Goal: Task Accomplishment & Management: Use online tool/utility

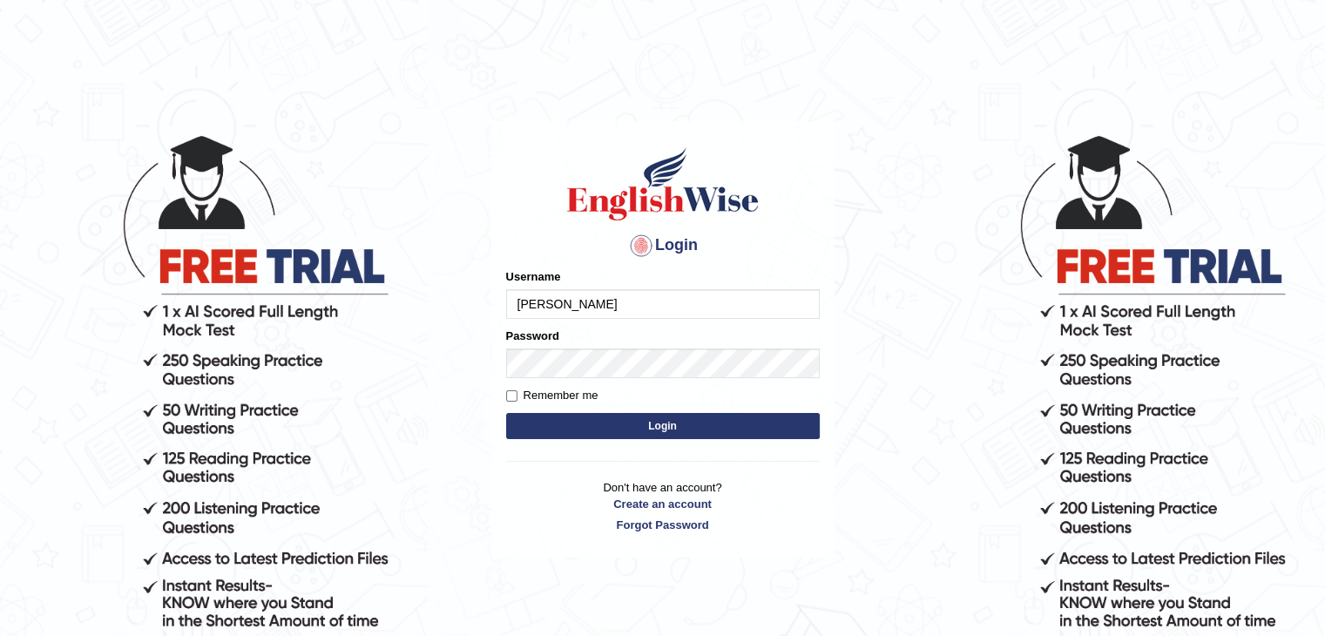
type input "[PERSON_NAME]"
click at [506, 413] on button "Login" at bounding box center [663, 426] width 314 height 26
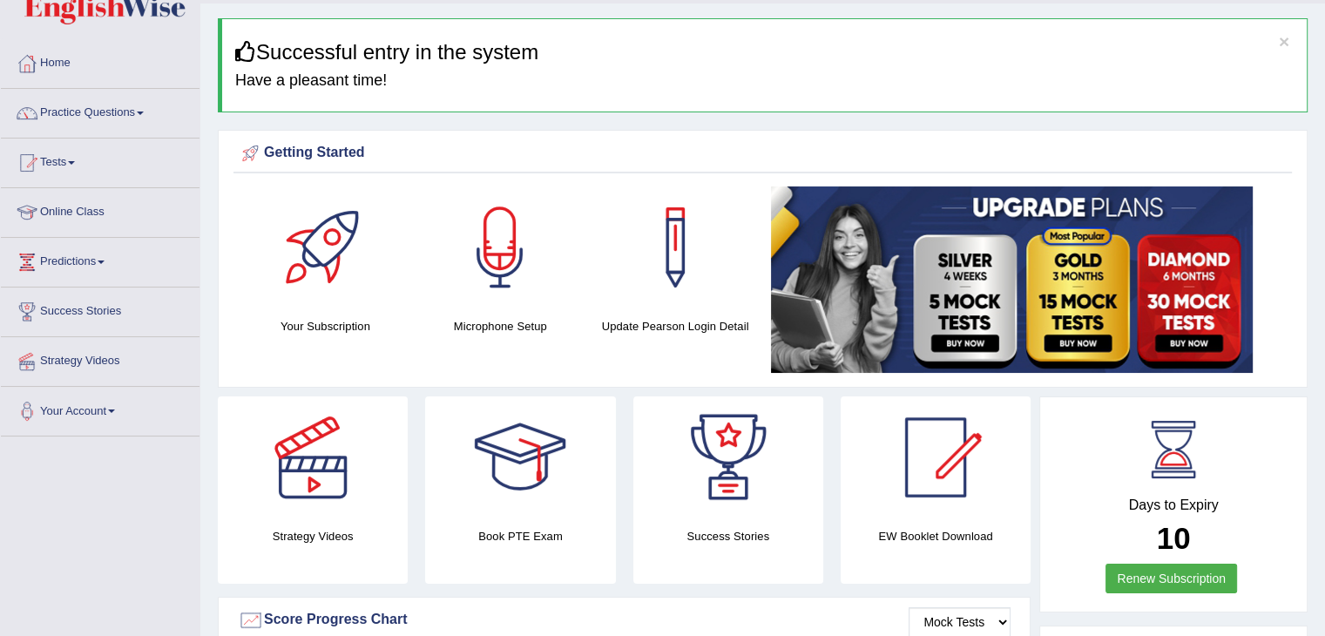
scroll to position [174, 0]
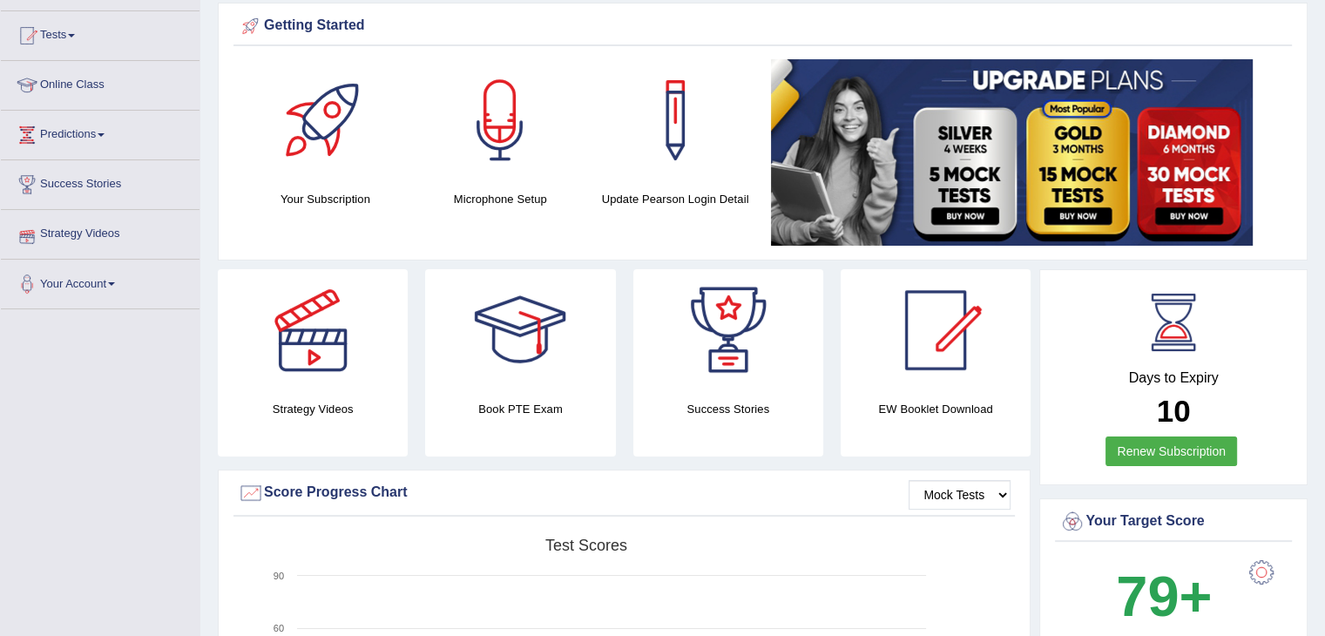
click at [102, 229] on link "Strategy Videos" at bounding box center [100, 232] width 199 height 44
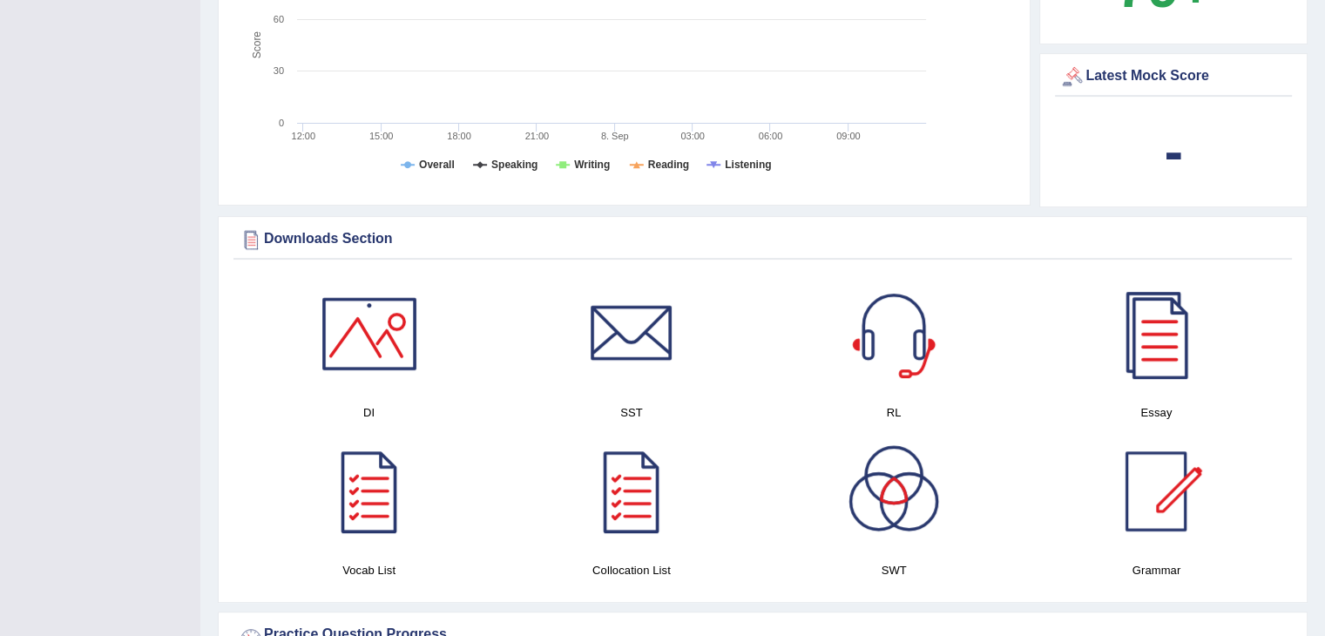
scroll to position [697, 0]
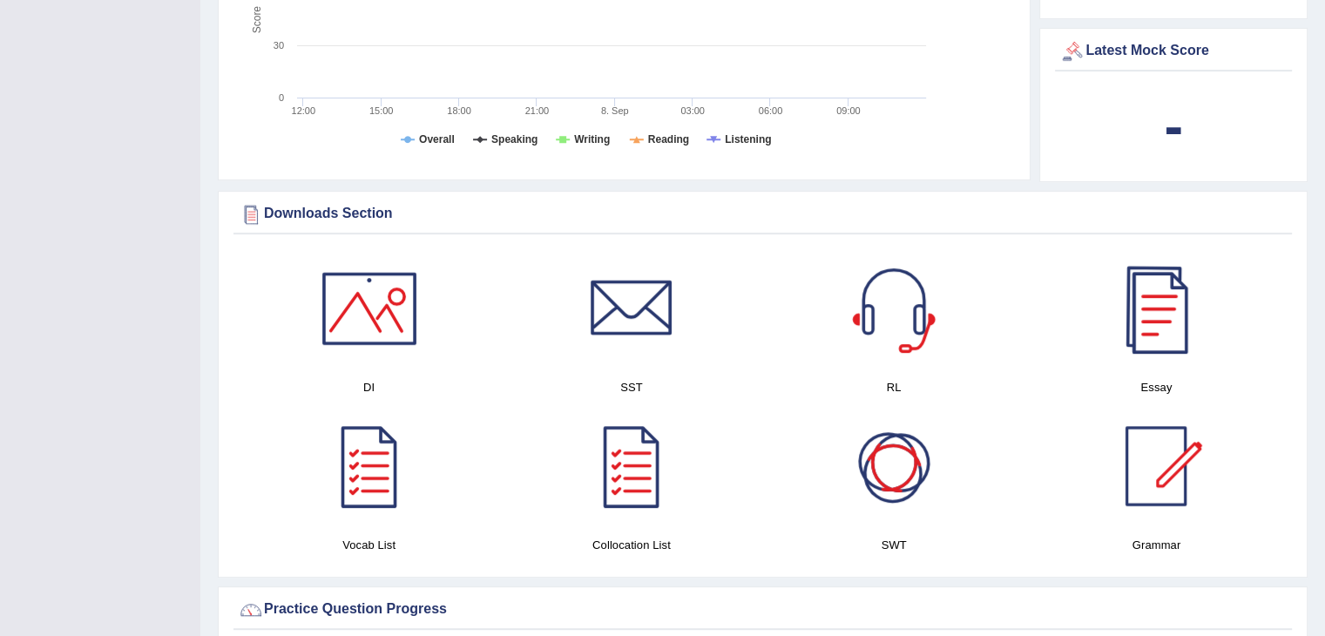
click at [1171, 324] on div at bounding box center [1156, 308] width 122 height 122
click at [1160, 339] on div at bounding box center [1156, 308] width 122 height 122
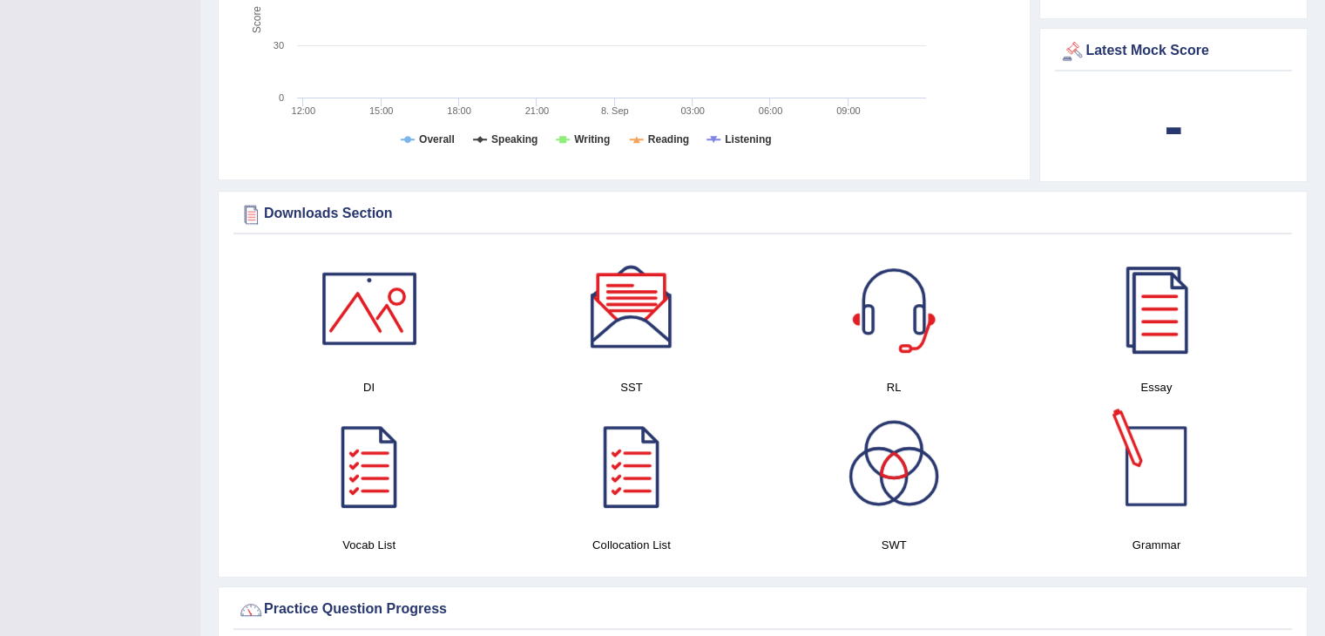
click at [1163, 482] on div at bounding box center [1156, 466] width 122 height 122
click at [376, 334] on div at bounding box center [369, 308] width 122 height 122
click at [349, 283] on div at bounding box center [369, 308] width 122 height 122
click at [631, 314] on div at bounding box center [632, 308] width 122 height 122
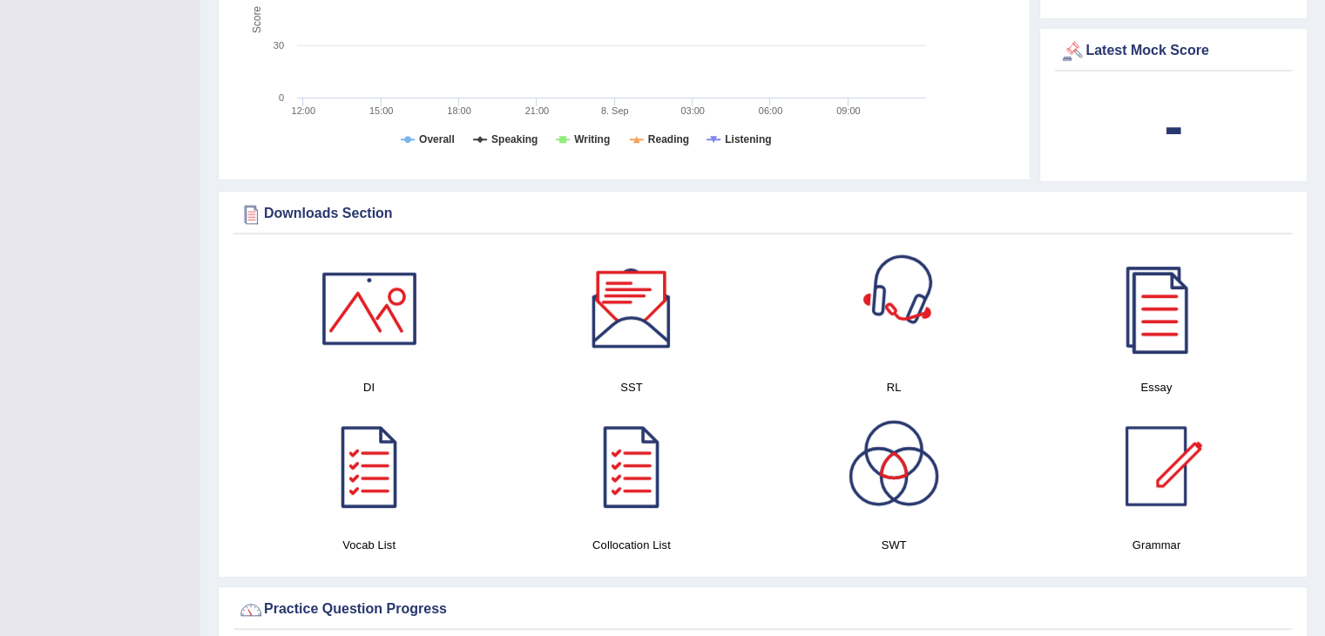
click at [885, 300] on div at bounding box center [894, 308] width 122 height 122
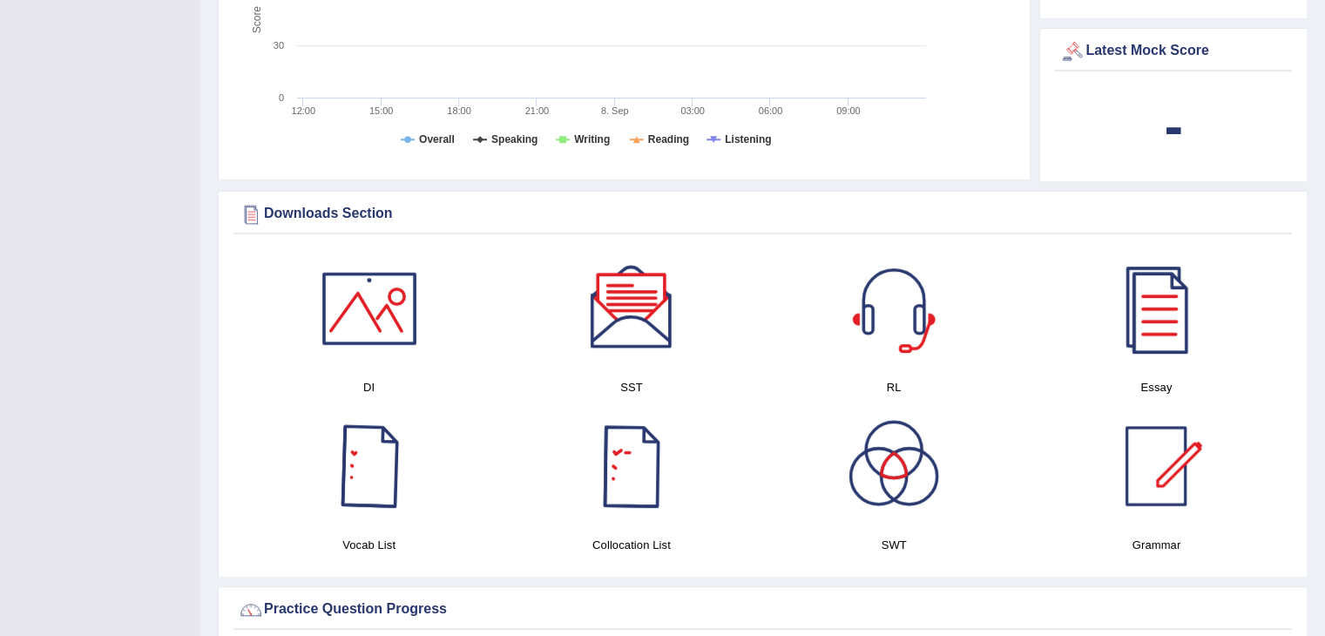
click at [371, 496] on div at bounding box center [369, 466] width 122 height 122
click at [613, 446] on div at bounding box center [632, 466] width 122 height 122
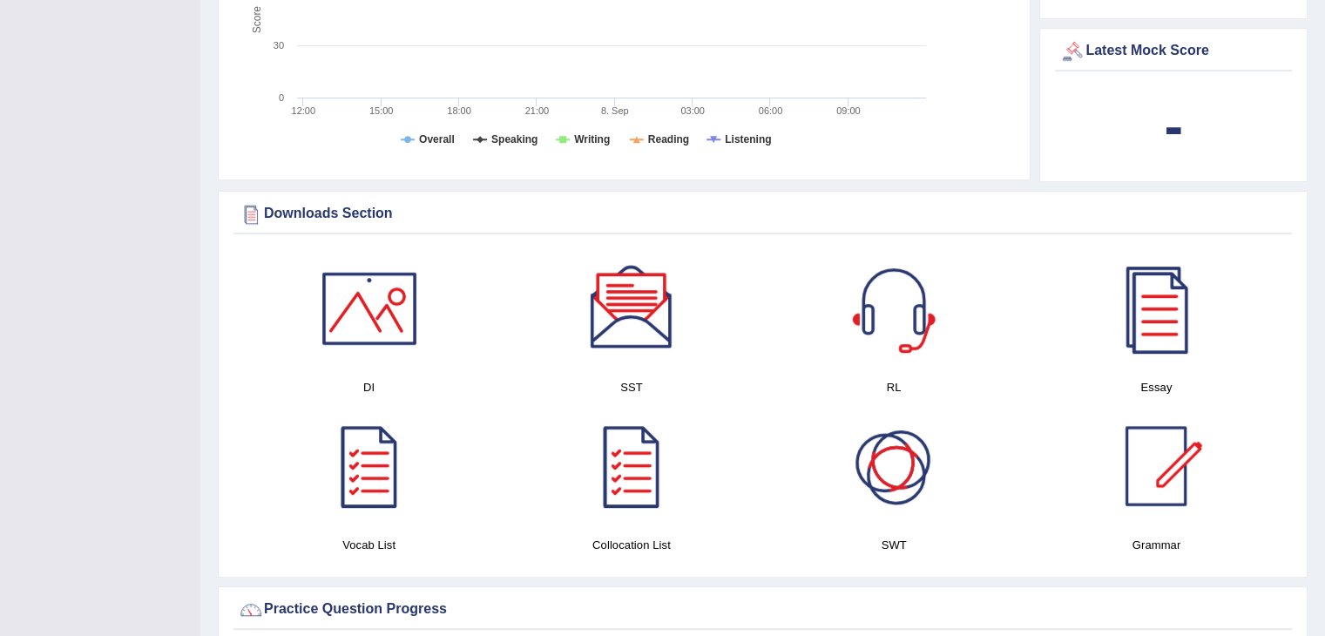
click at [855, 466] on div at bounding box center [894, 466] width 122 height 122
click at [1132, 472] on div at bounding box center [1156, 466] width 122 height 122
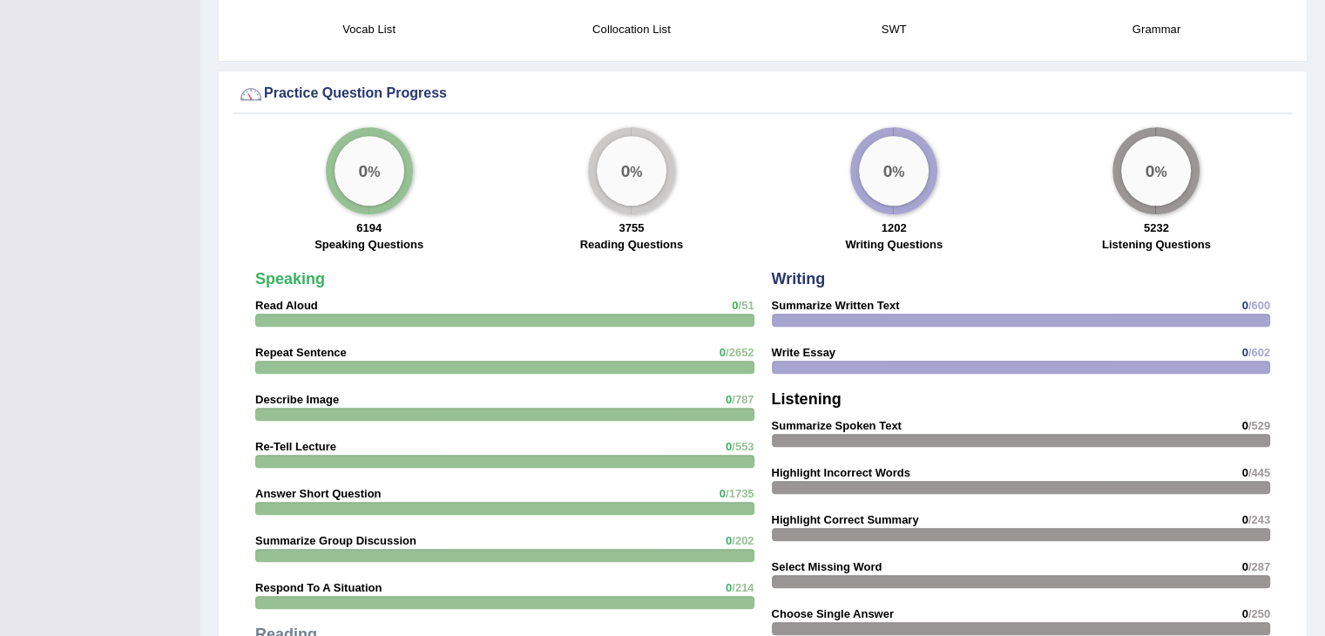
scroll to position [1219, 0]
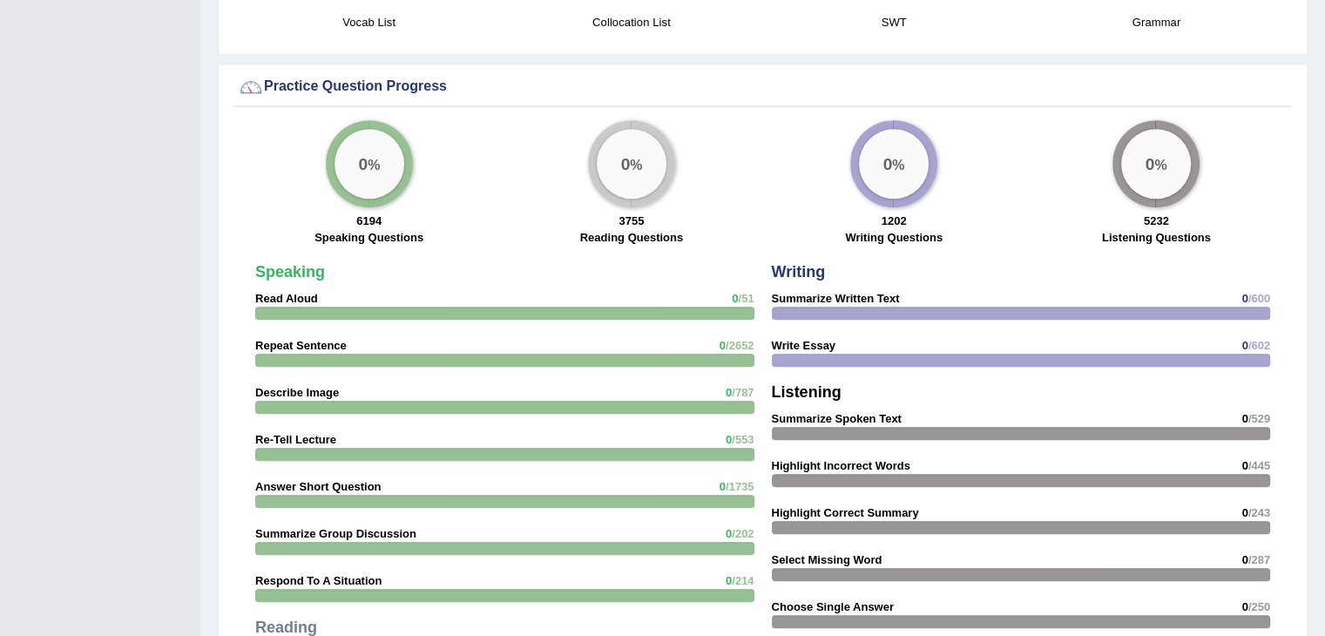
click at [307, 300] on div "Speaking Read Aloud 0 /51 Repeat Sentence 0 /2652 Describe Image 0 /787 Re-Tell…" at bounding box center [504, 568] width 517 height 626
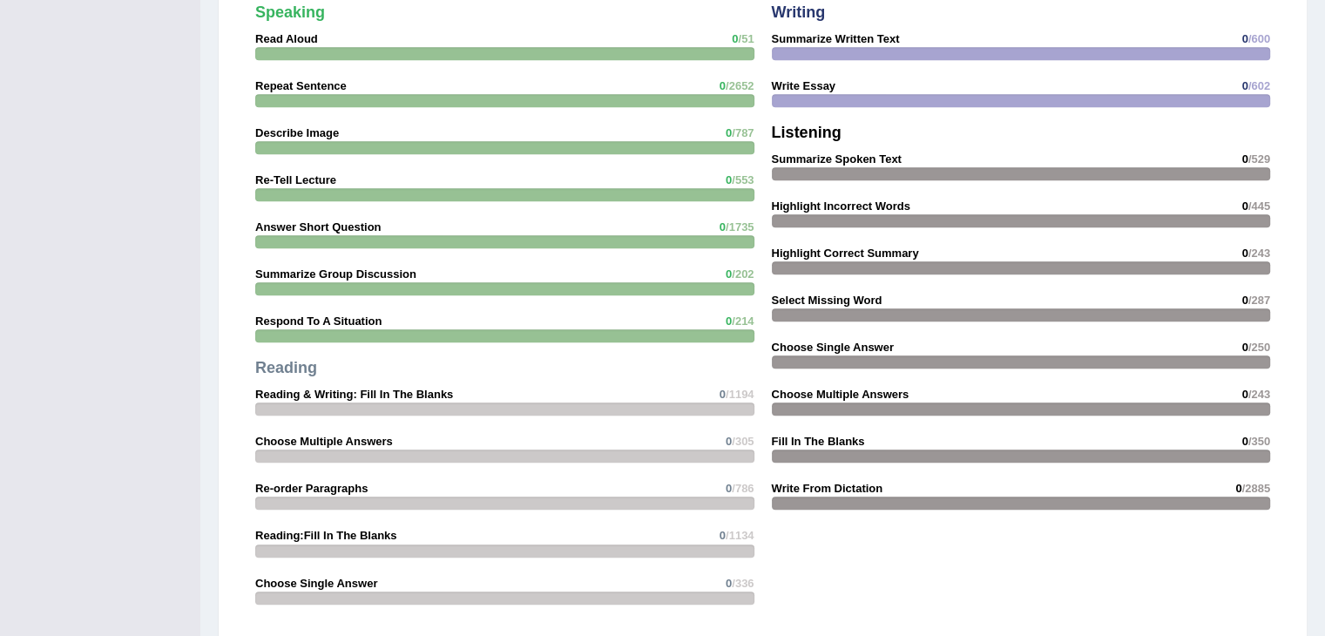
scroll to position [1481, 0]
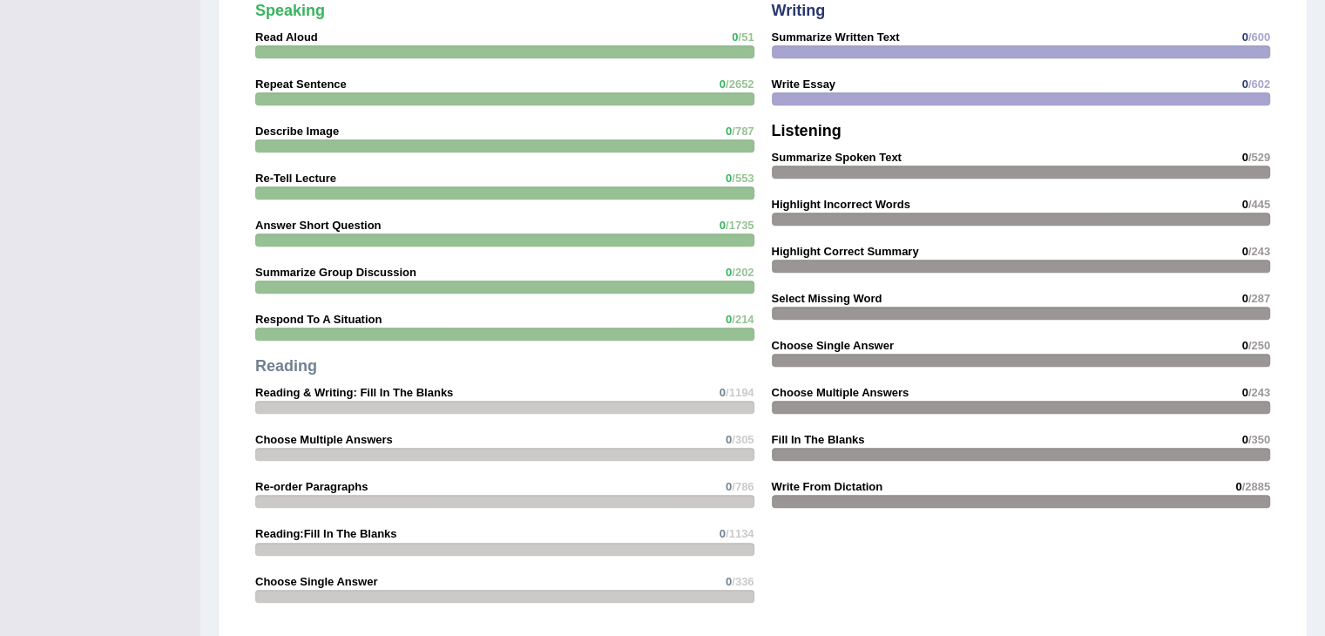
click at [794, 34] on strong "Summarize Written Text" at bounding box center [836, 36] width 128 height 13
click at [793, 49] on div at bounding box center [1021, 51] width 499 height 13
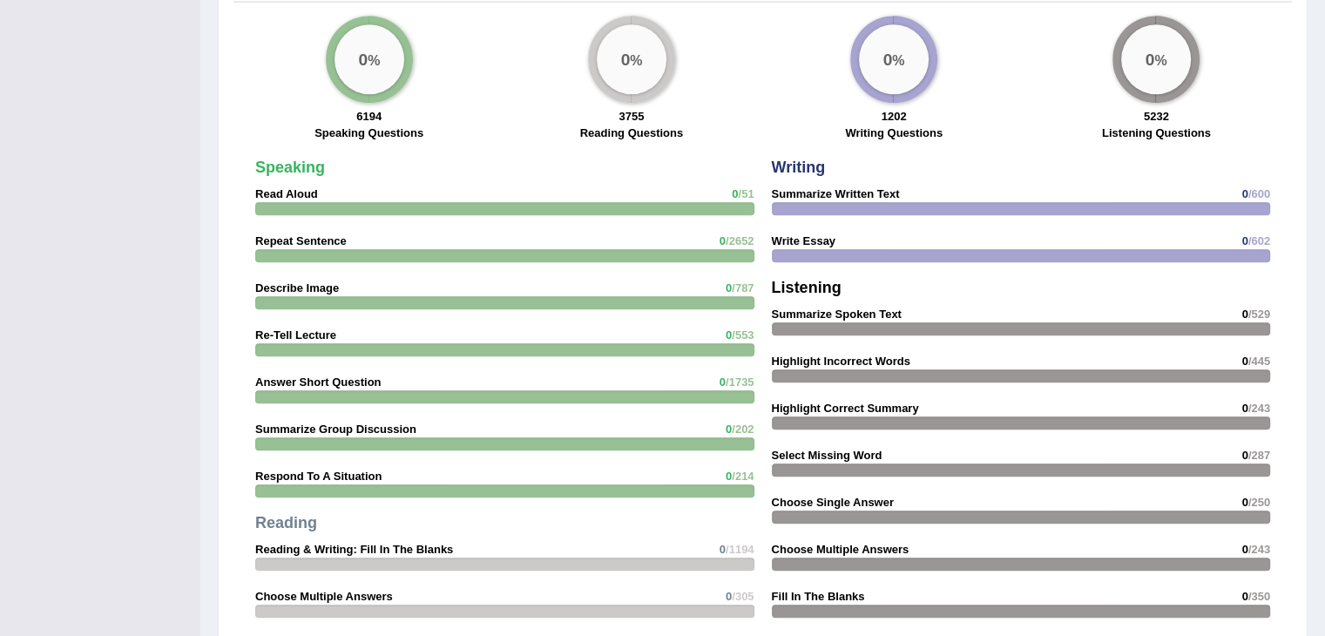
scroll to position [1219, 0]
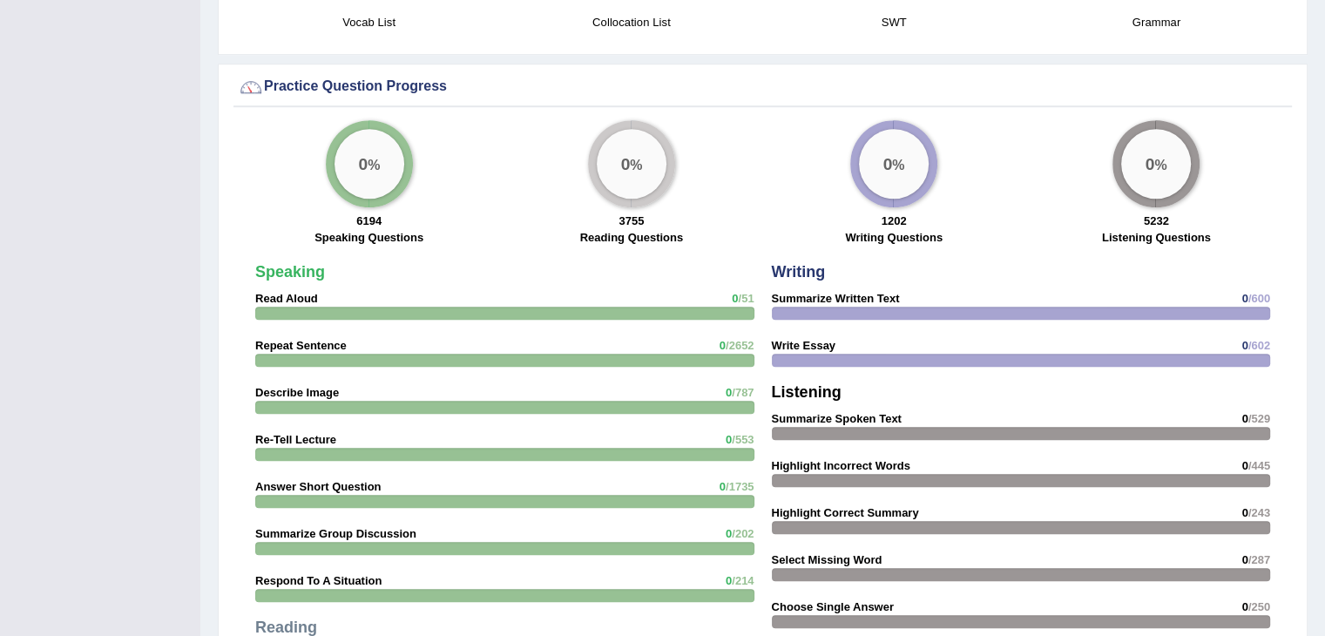
click at [377, 176] on div "0 %" at bounding box center [369, 164] width 70 height 70
click at [380, 172] on div "0 %" at bounding box center [369, 164] width 70 height 70
click at [382, 177] on div "0 %" at bounding box center [369, 164] width 70 height 70
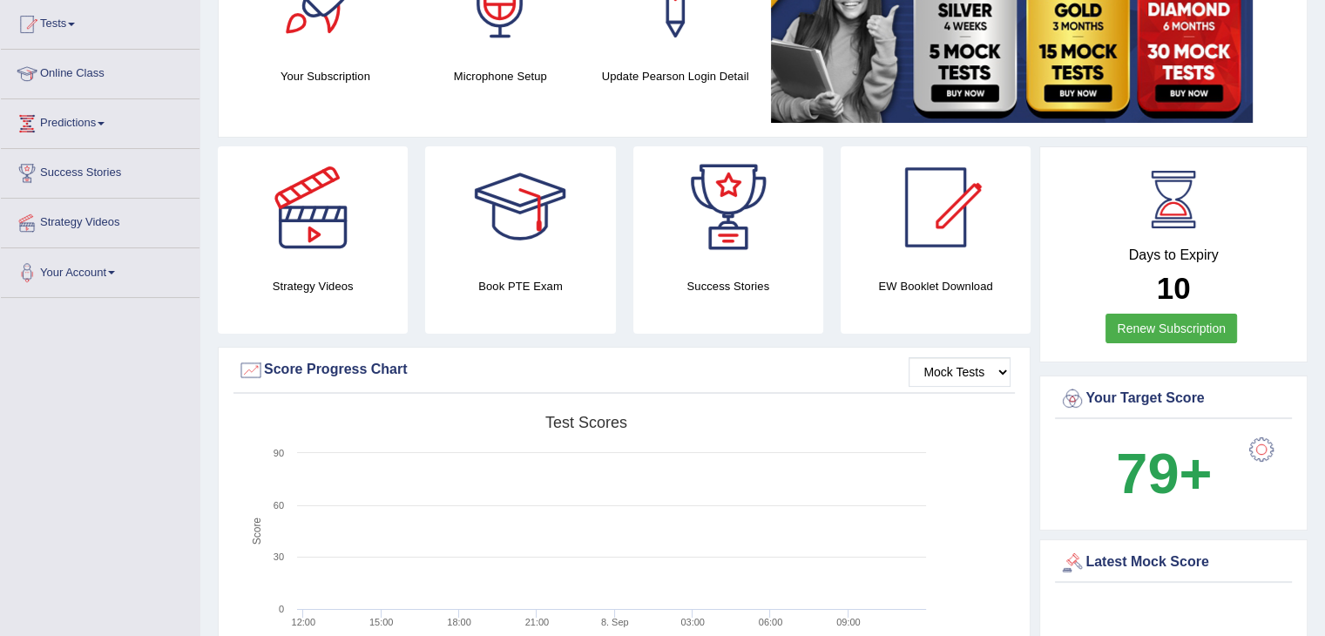
scroll to position [11, 0]
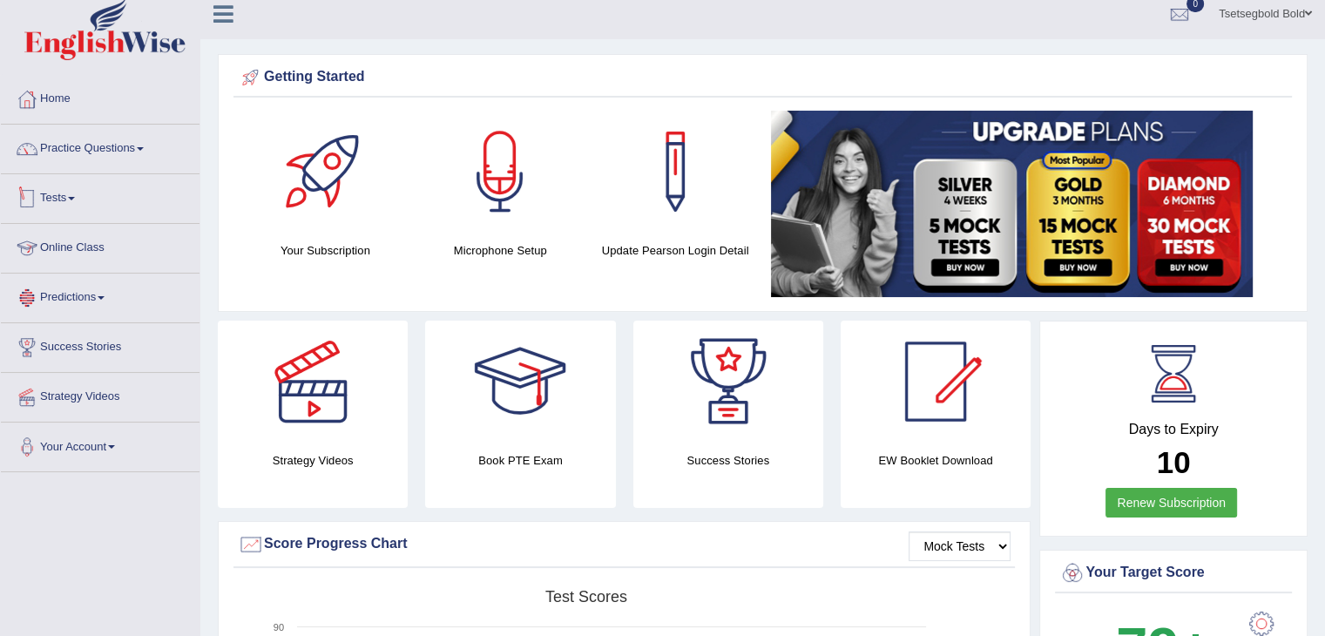
click at [72, 197] on link "Tests" at bounding box center [100, 196] width 199 height 44
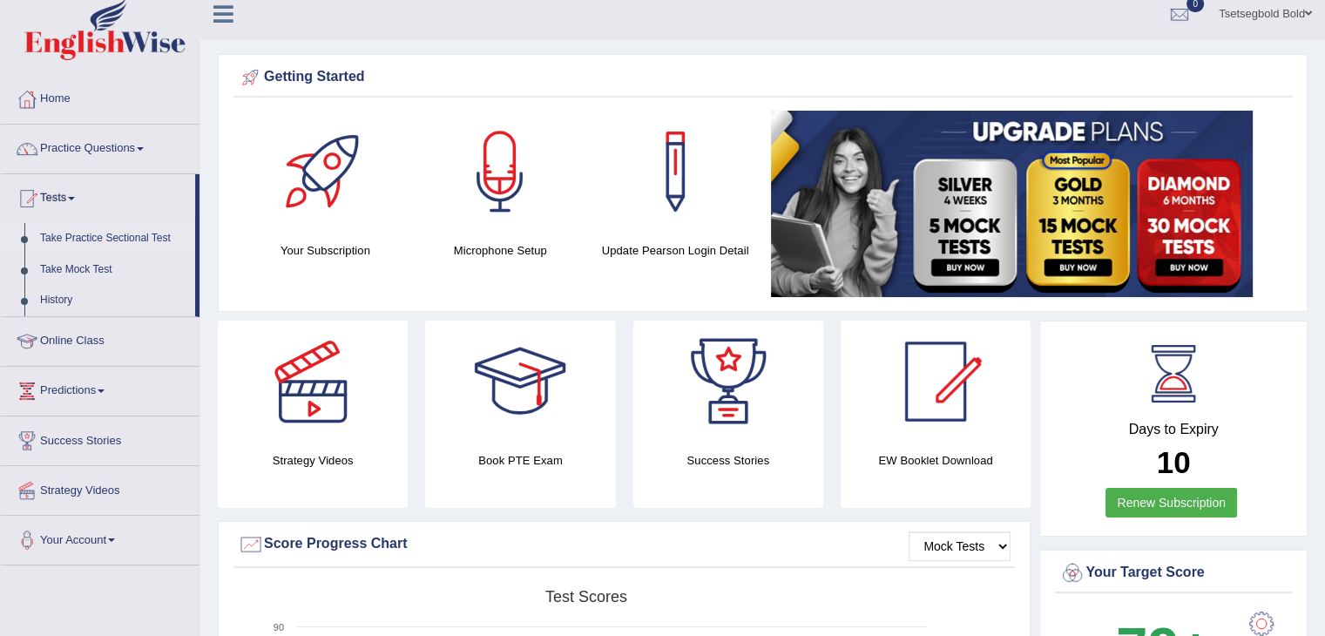
click at [91, 234] on link "Take Practice Sectional Test" at bounding box center [113, 238] width 163 height 31
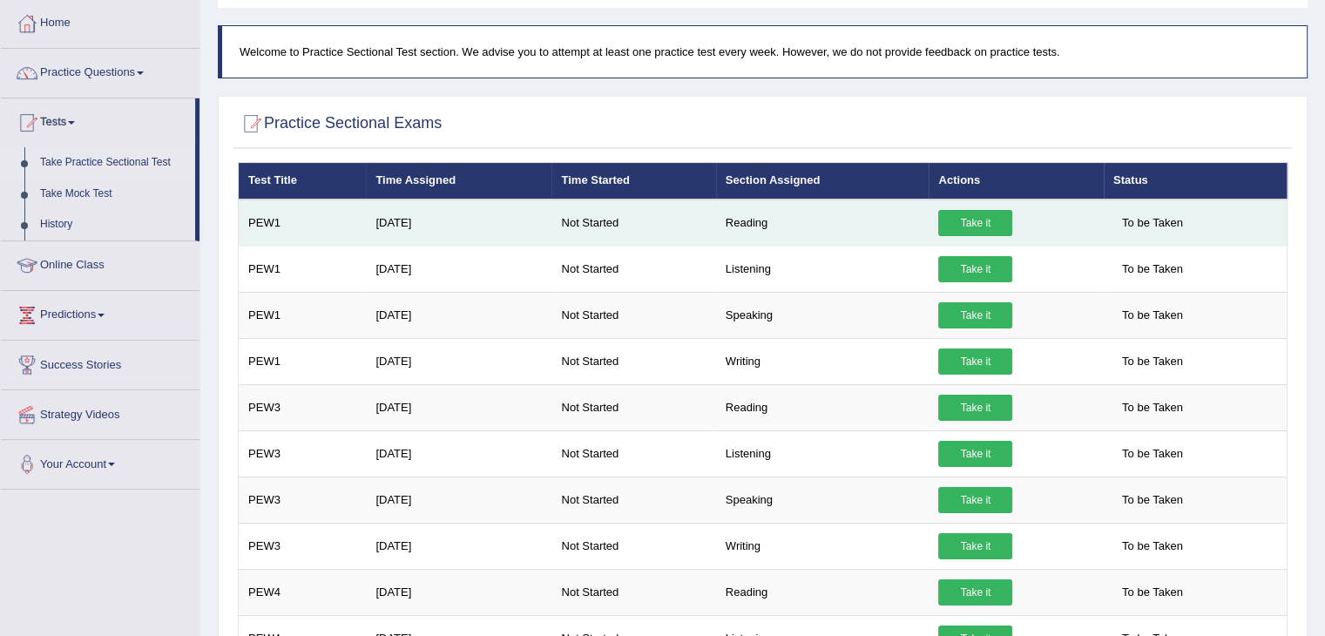
click at [952, 214] on link "Take it" at bounding box center [975, 223] width 74 height 26
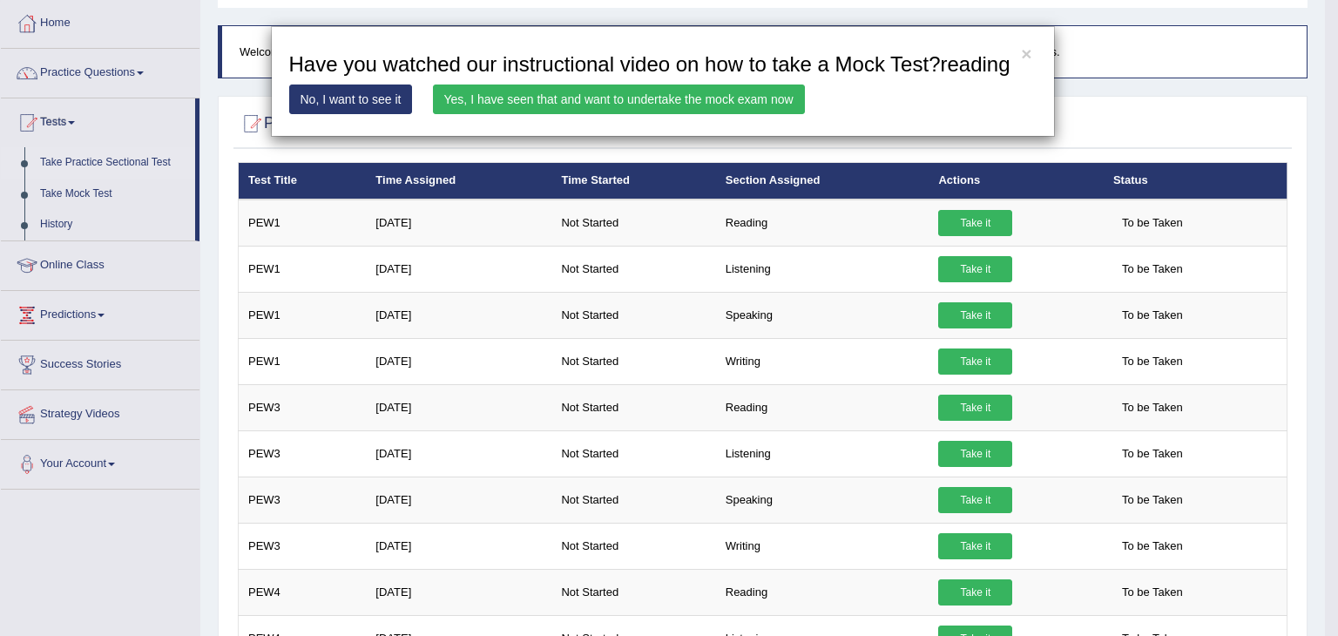
click at [84, 125] on div "× Have you watched our instructional video on how to take a Mock Test?reading N…" at bounding box center [662, 81] width 1325 height 111
click at [75, 122] on div "× Have you watched our instructional video on how to take a Mock Test?reading N…" at bounding box center [662, 81] width 1325 height 111
click at [379, 101] on link "No, I want to see it" at bounding box center [351, 99] width 124 height 30
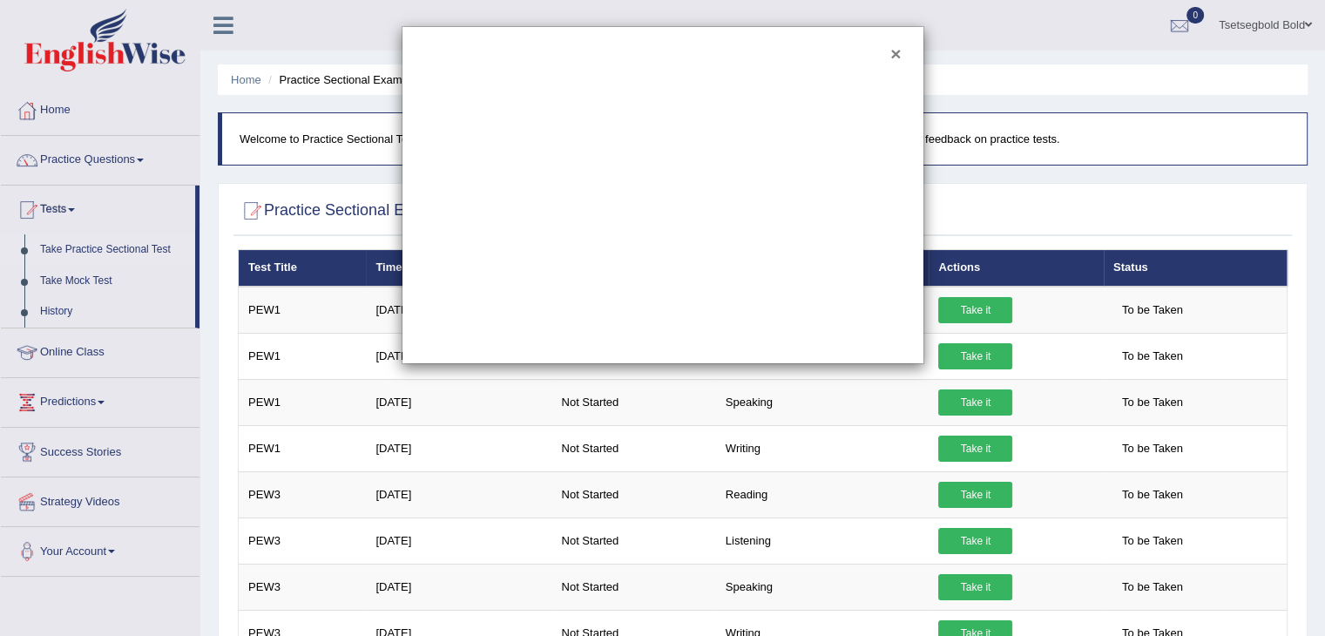
click at [891, 50] on button "×" at bounding box center [895, 53] width 10 height 18
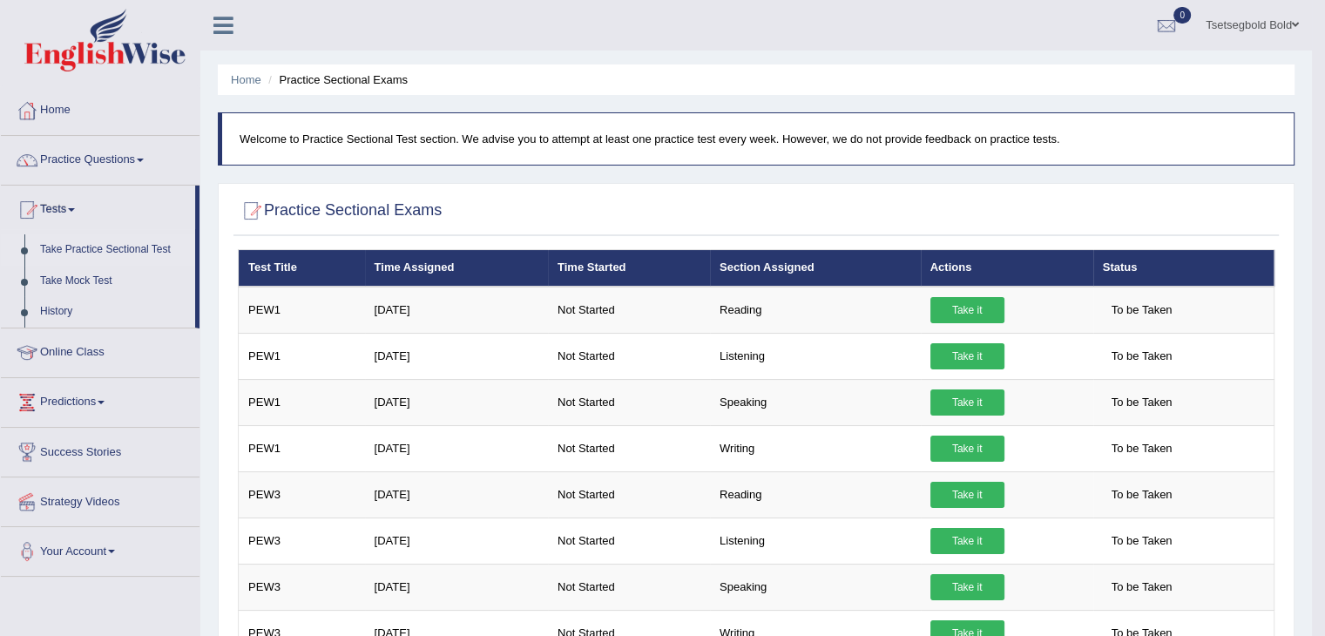
click at [78, 251] on link "Take Practice Sectional Test" at bounding box center [113, 249] width 163 height 31
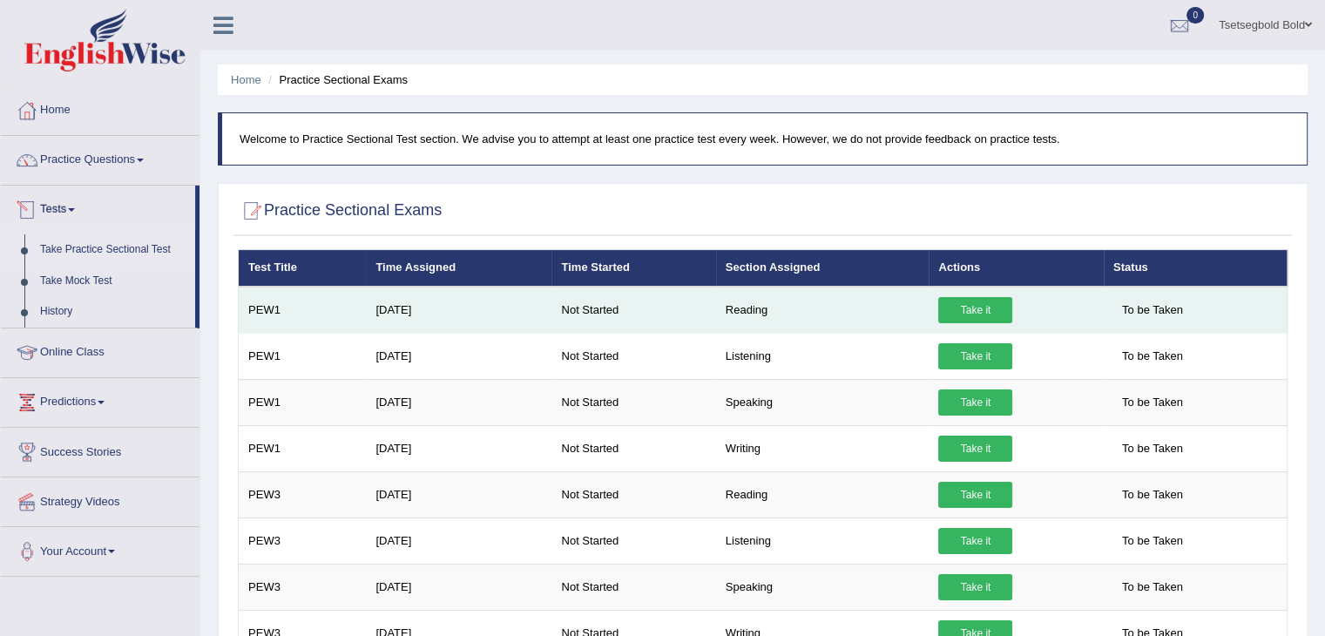
click at [288, 314] on td "PEW1" at bounding box center [303, 310] width 128 height 47
click at [961, 306] on link "Take it" at bounding box center [975, 310] width 74 height 26
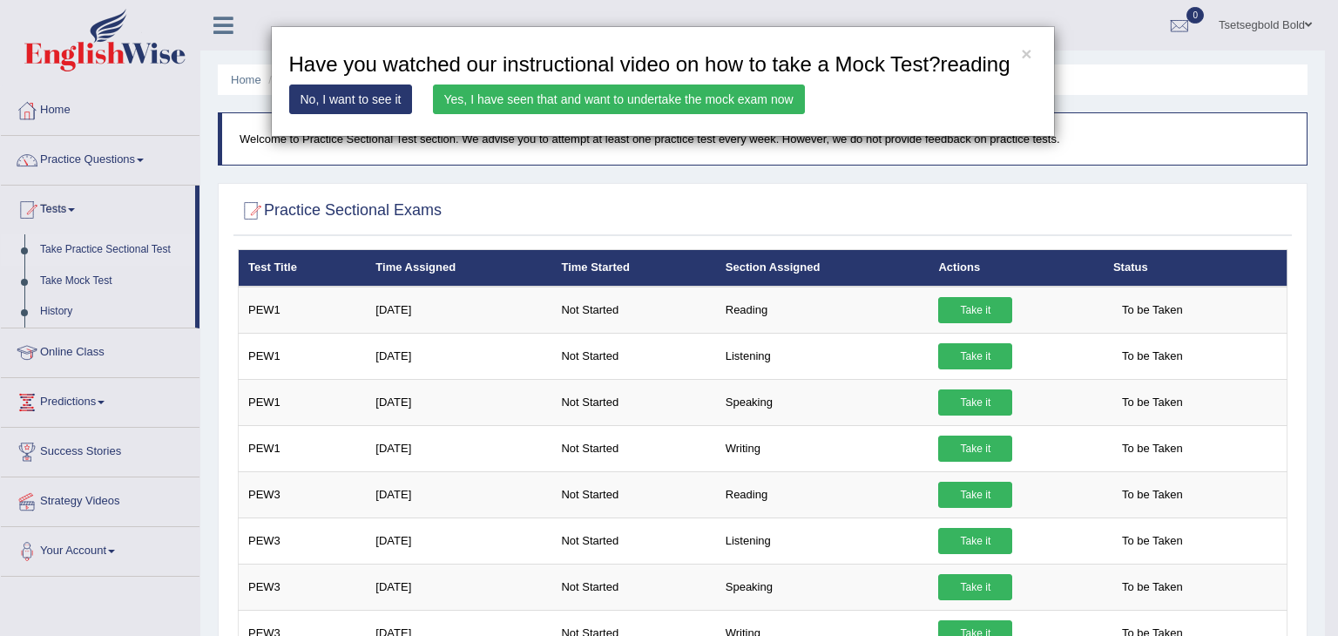
click at [736, 100] on link "Yes, I have seen that and want to undertake the mock exam now" at bounding box center [619, 99] width 372 height 30
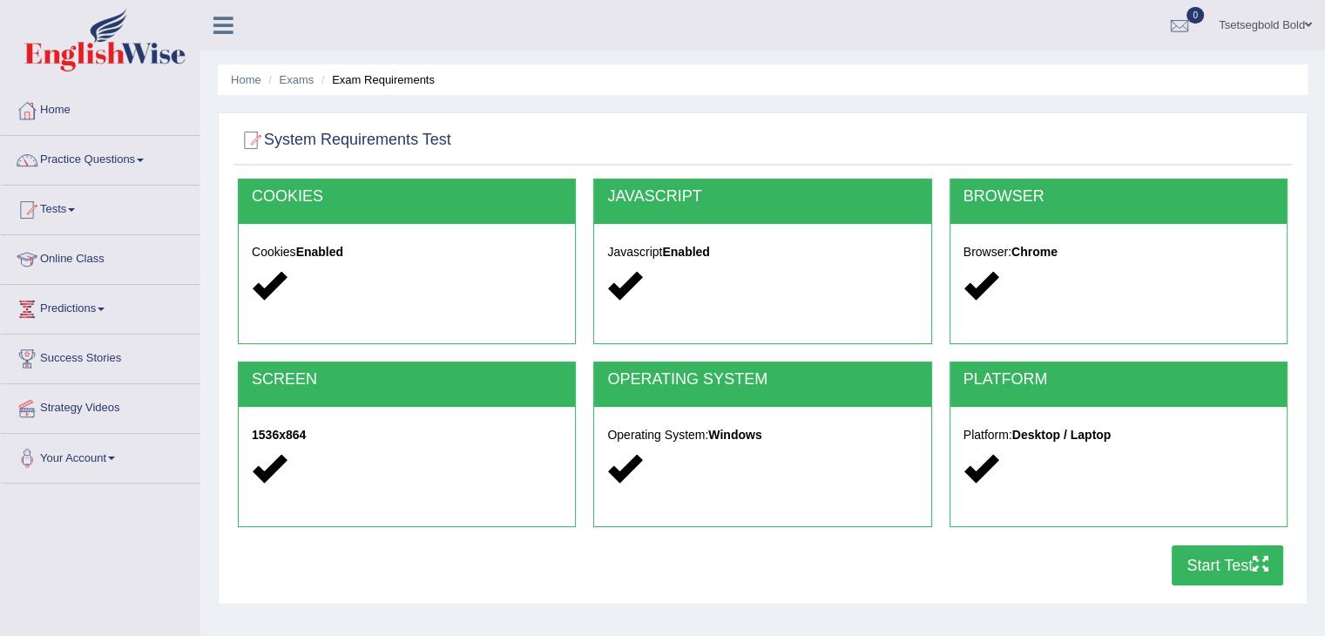
click at [1196, 561] on button "Start Test" at bounding box center [1226, 565] width 111 height 40
click at [71, 204] on link "Tests" at bounding box center [100, 208] width 199 height 44
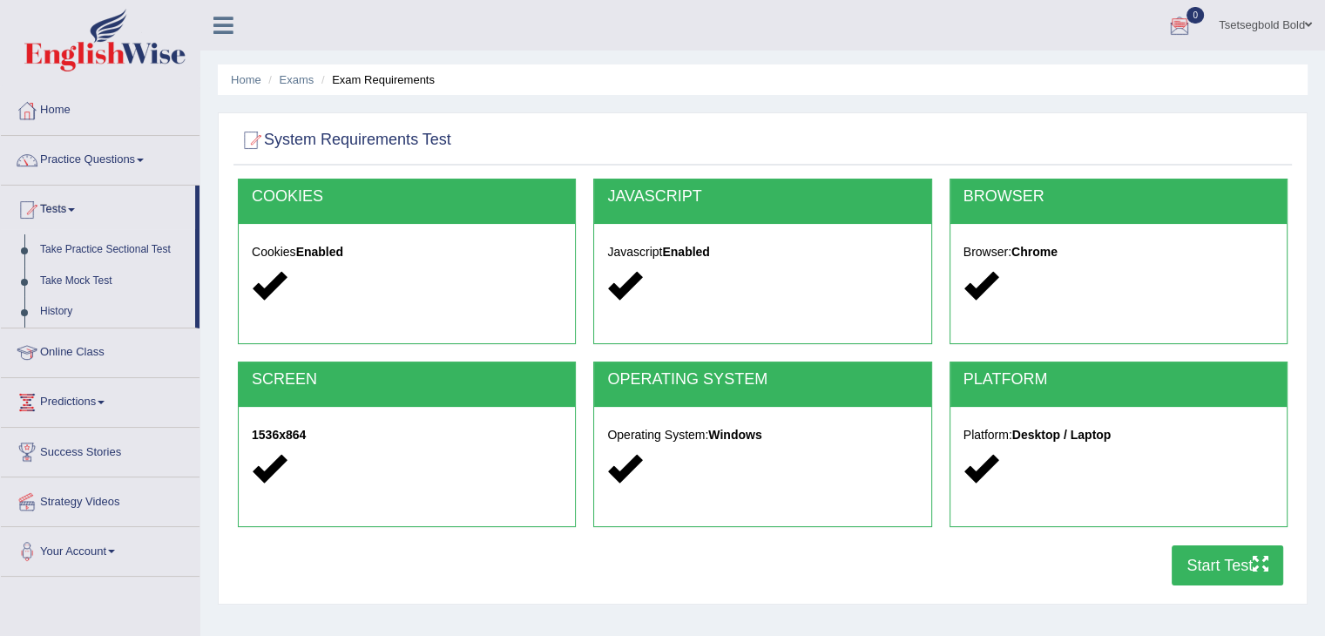
click at [75, 209] on span at bounding box center [71, 209] width 7 height 3
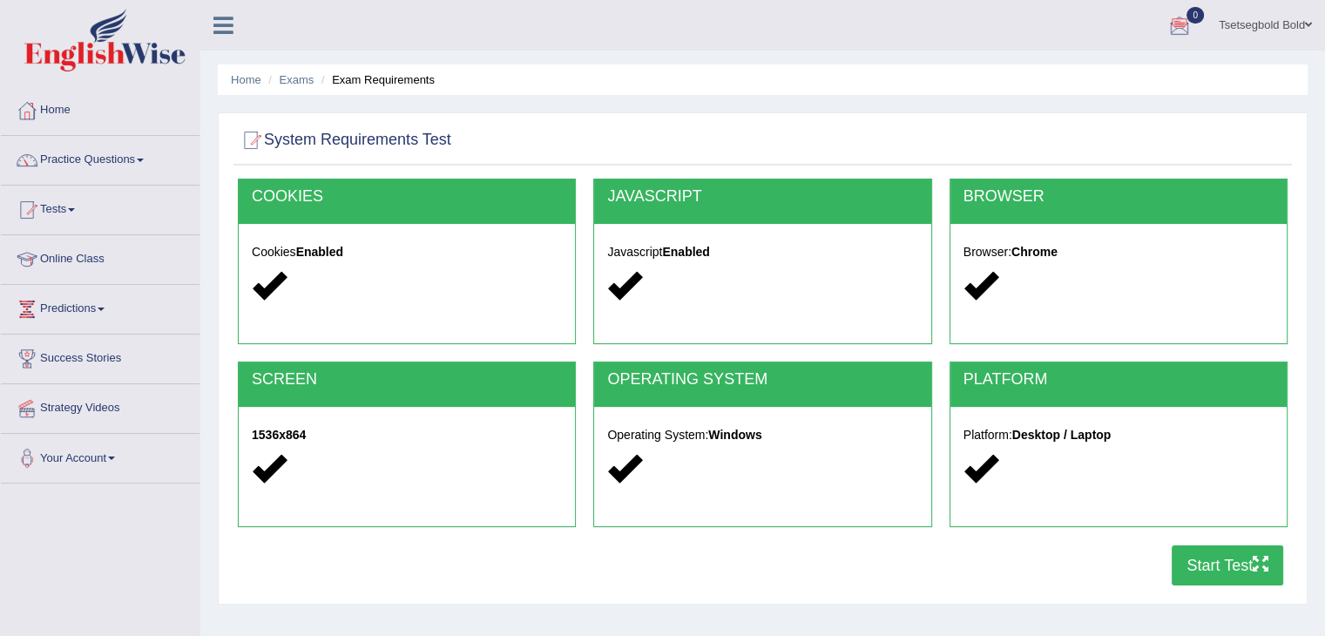
click at [75, 209] on span at bounding box center [71, 209] width 7 height 3
